Goal: Navigation & Orientation: Find specific page/section

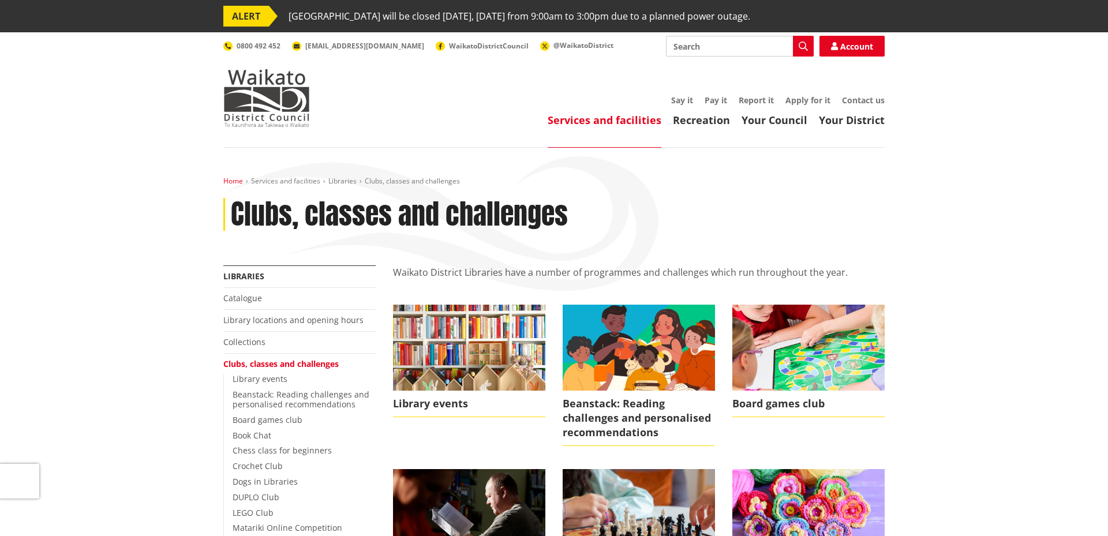
click at [231, 179] on link "Home" at bounding box center [233, 181] width 20 height 10
click at [227, 180] on link "Home" at bounding box center [233, 181] width 20 height 10
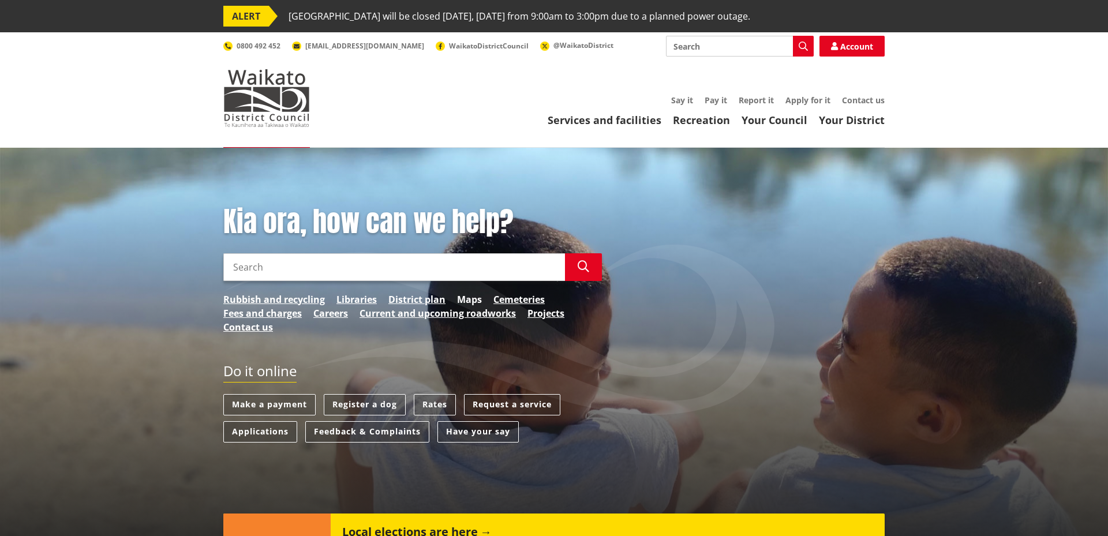
click at [467, 301] on link "Maps" at bounding box center [469, 299] width 25 height 14
